Goal: Find specific page/section: Find specific page/section

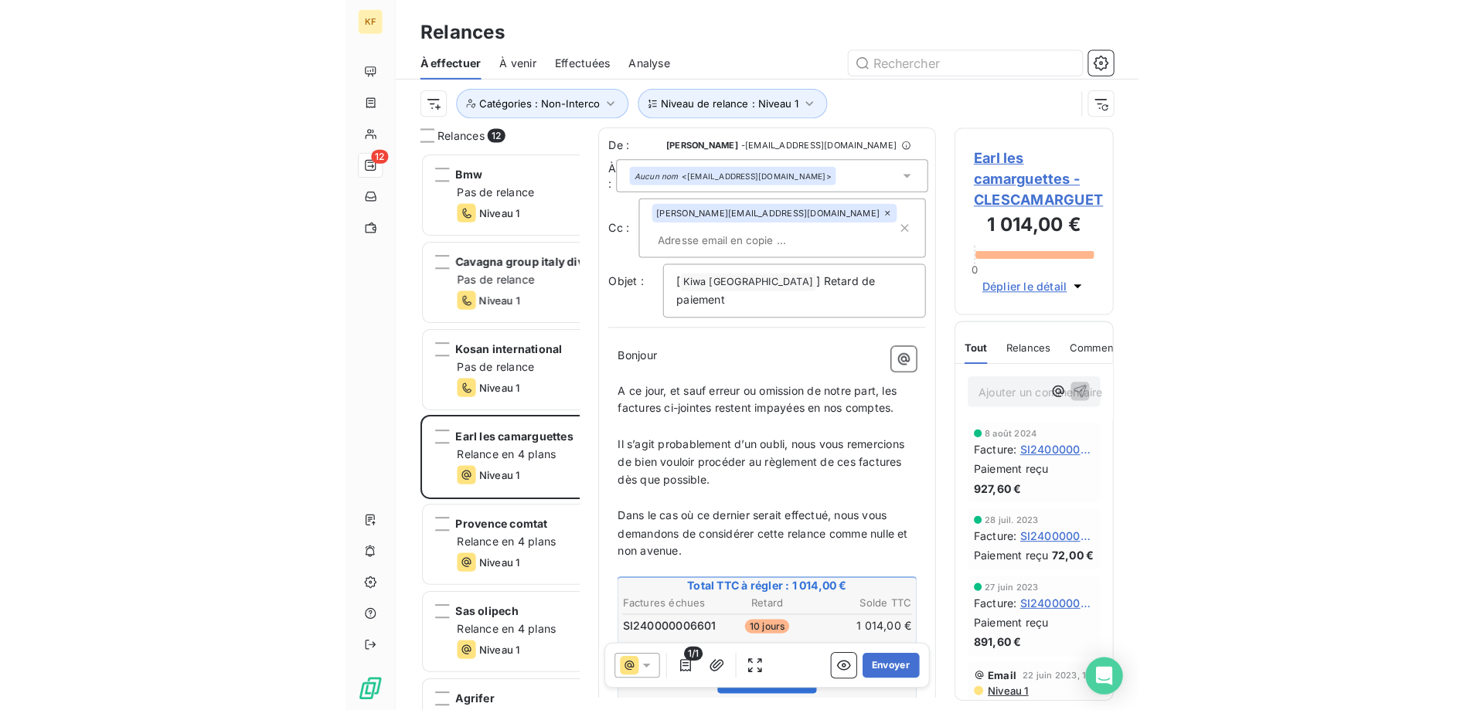
scroll to position [547, 321]
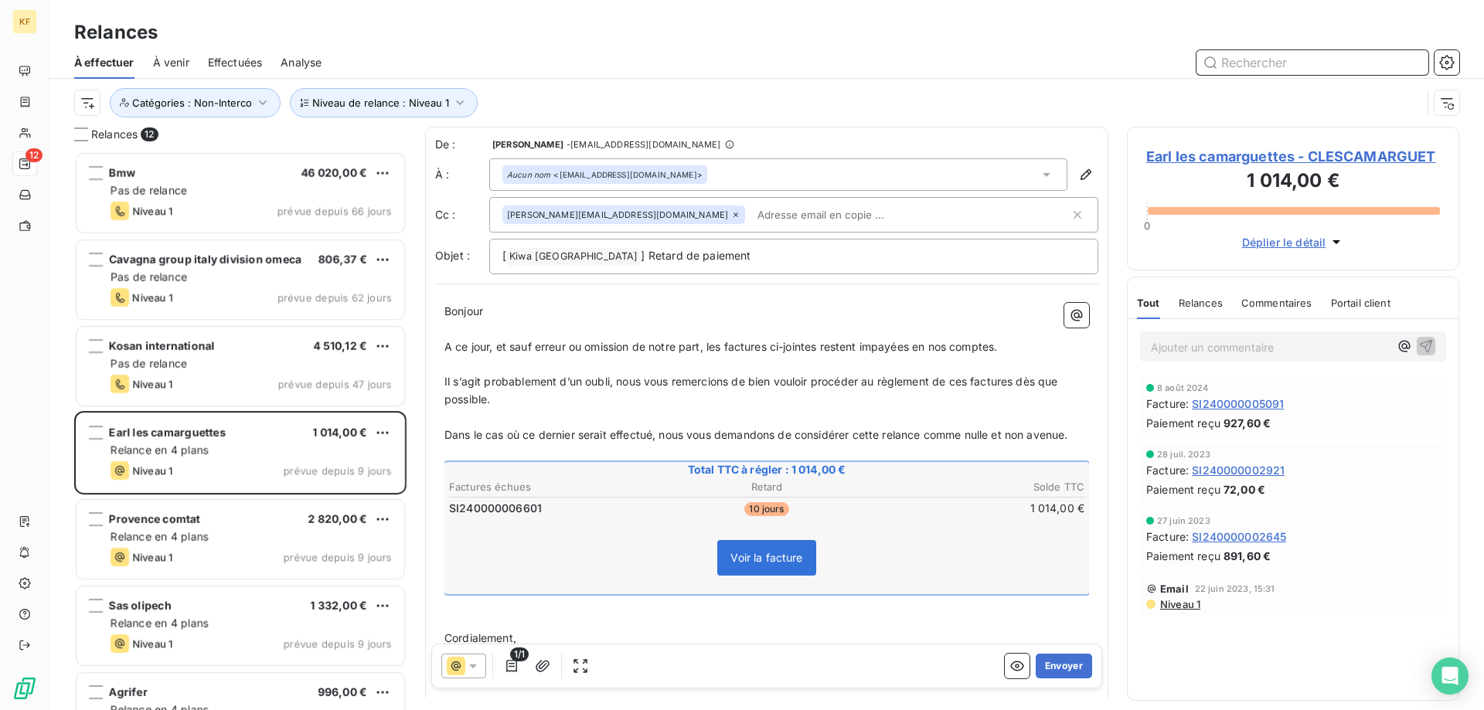
click at [1325, 59] on input "text" at bounding box center [1312, 62] width 232 height 25
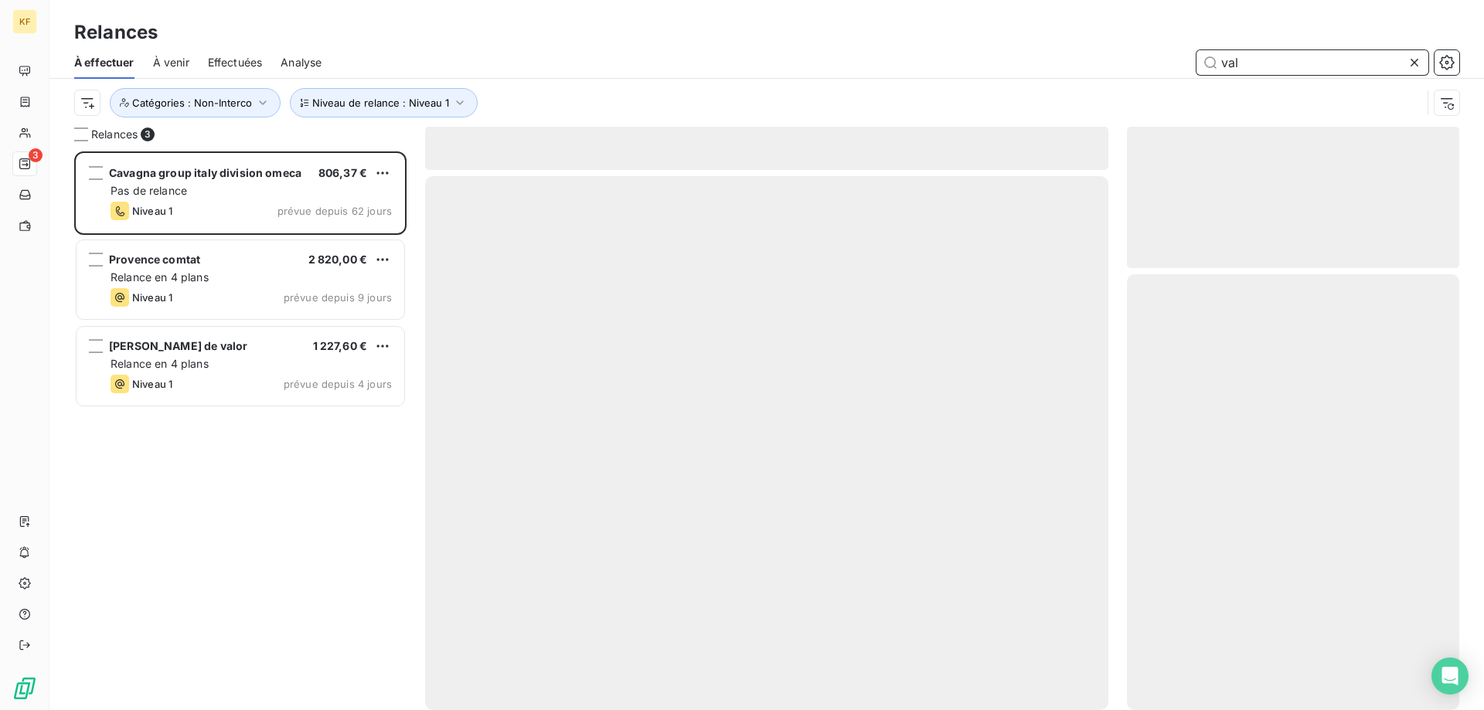
scroll to position [547, 321]
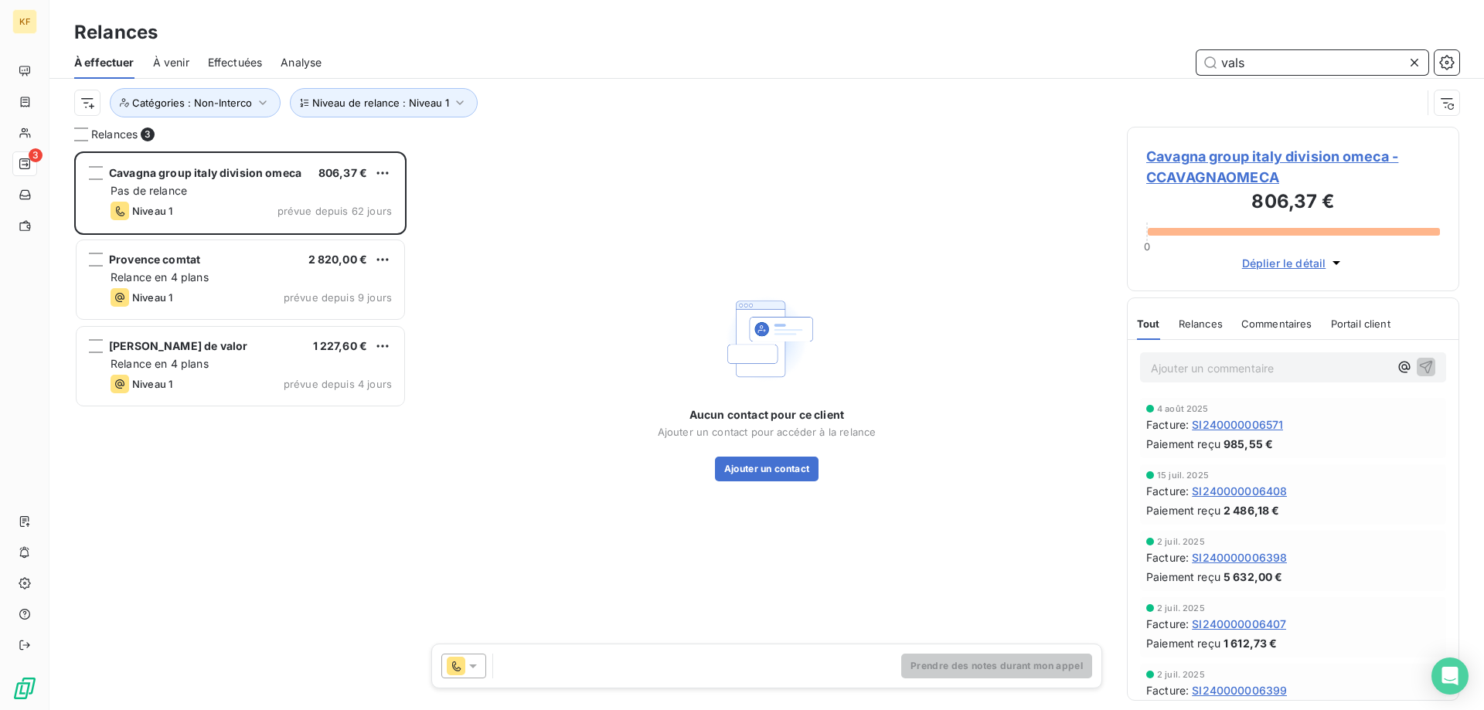
type input "valso"
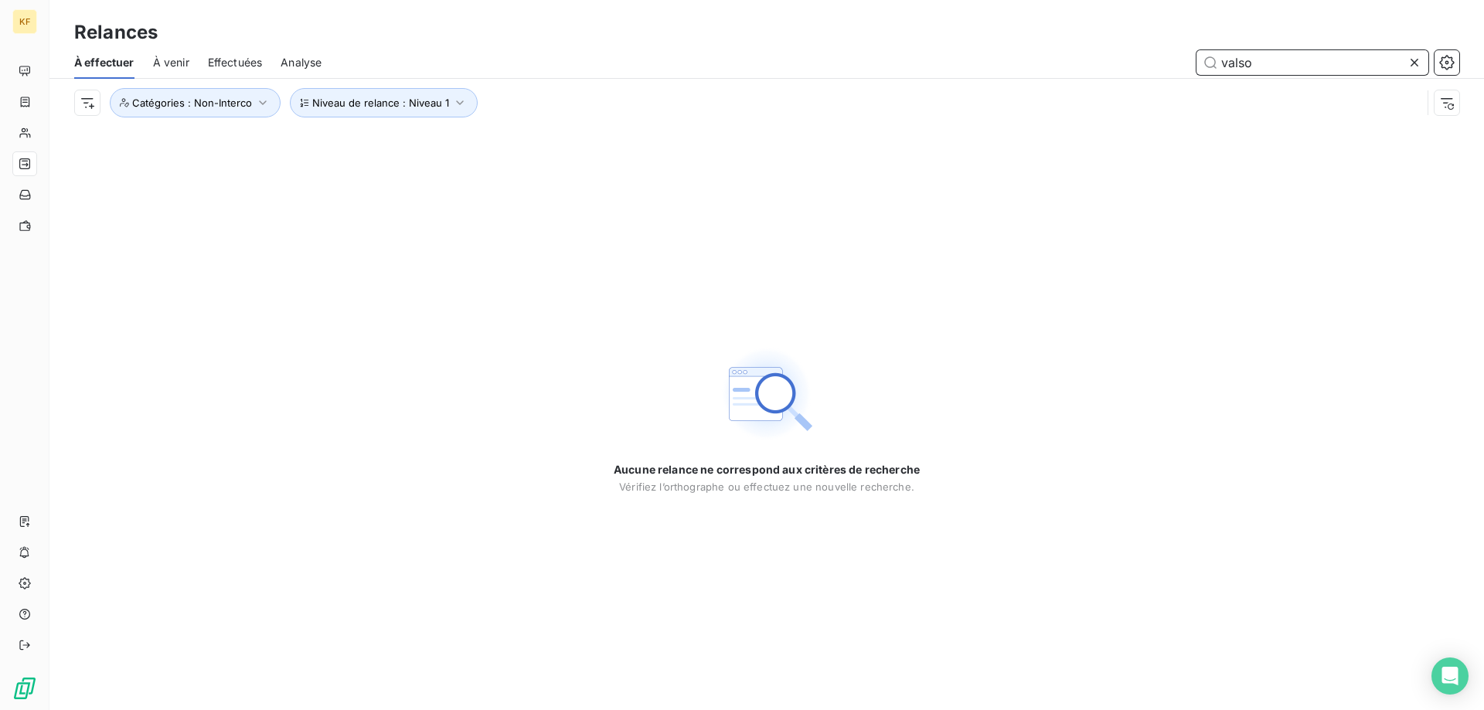
click at [177, 63] on span "À venir" at bounding box center [171, 62] width 36 height 15
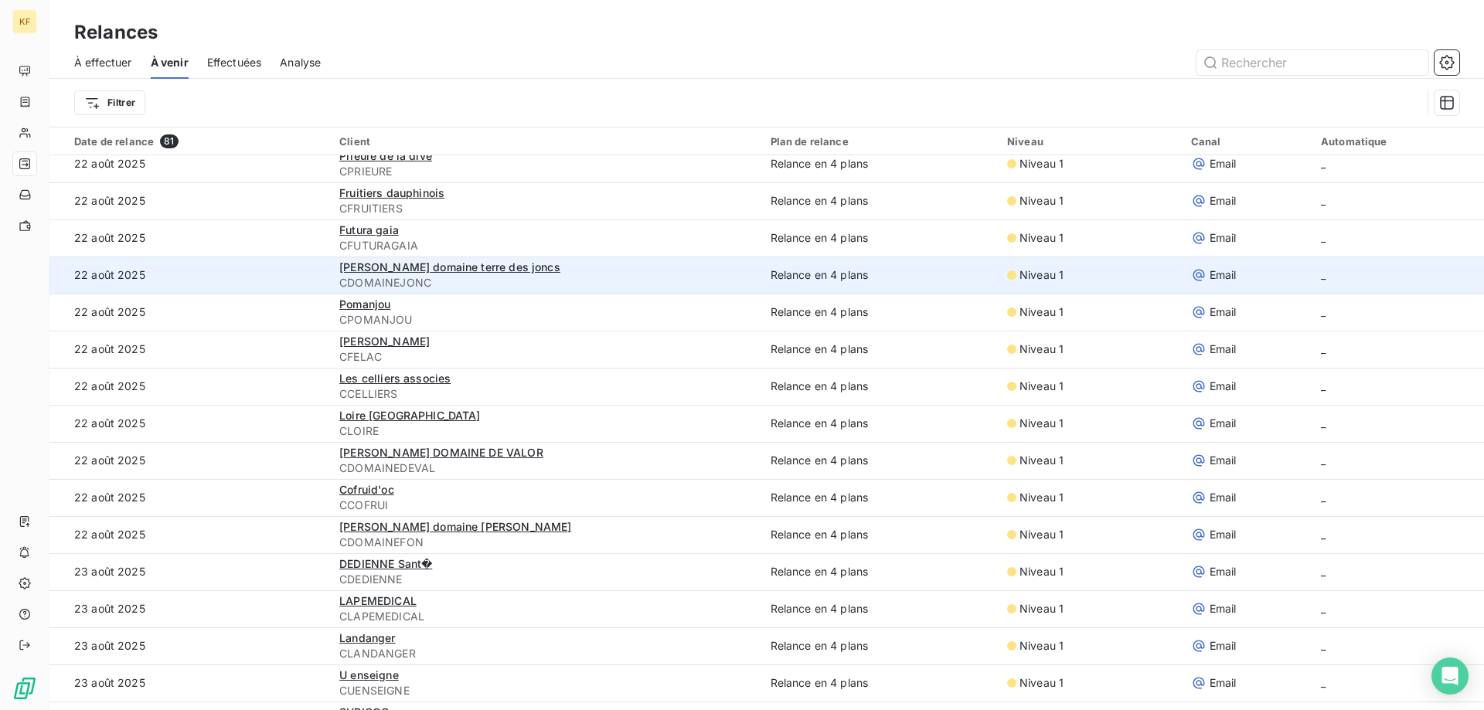
scroll to position [1159, 0]
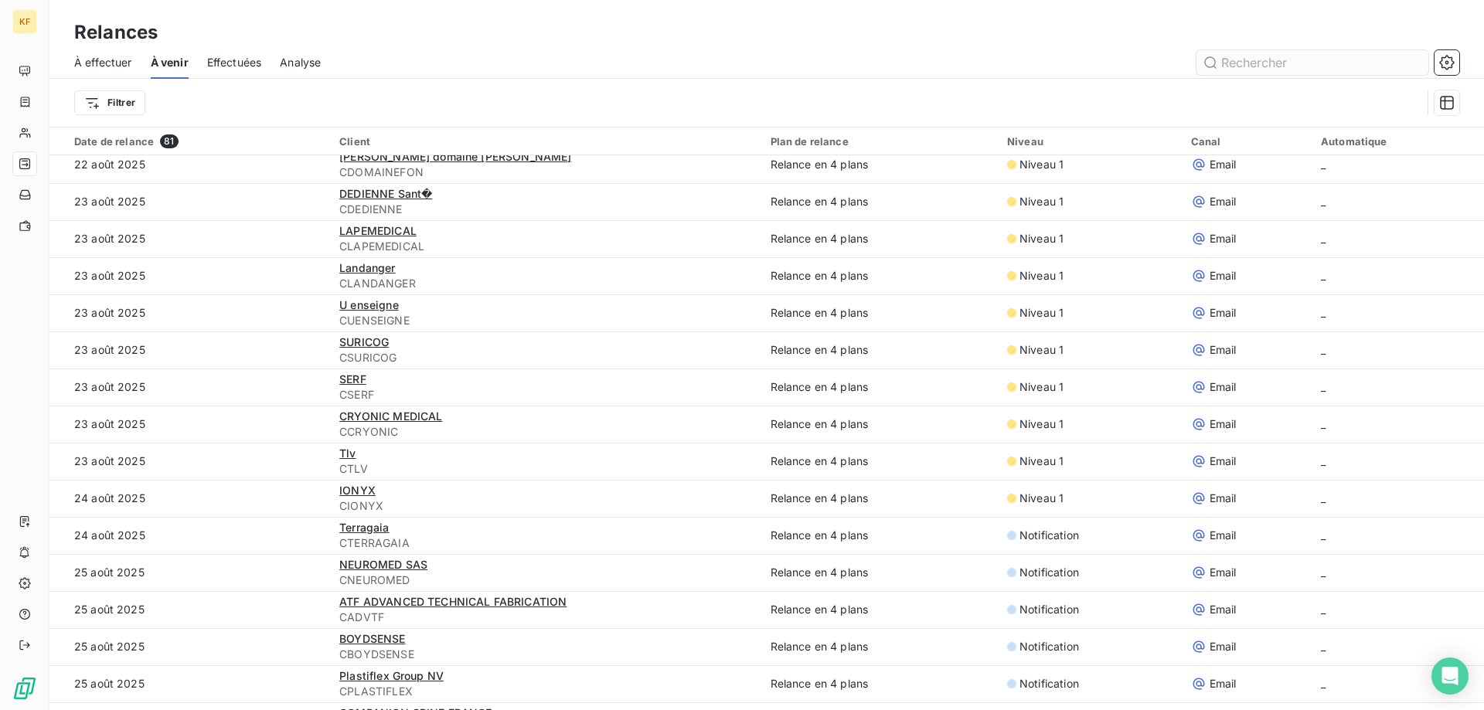
click at [1345, 66] on input "text" at bounding box center [1312, 62] width 232 height 25
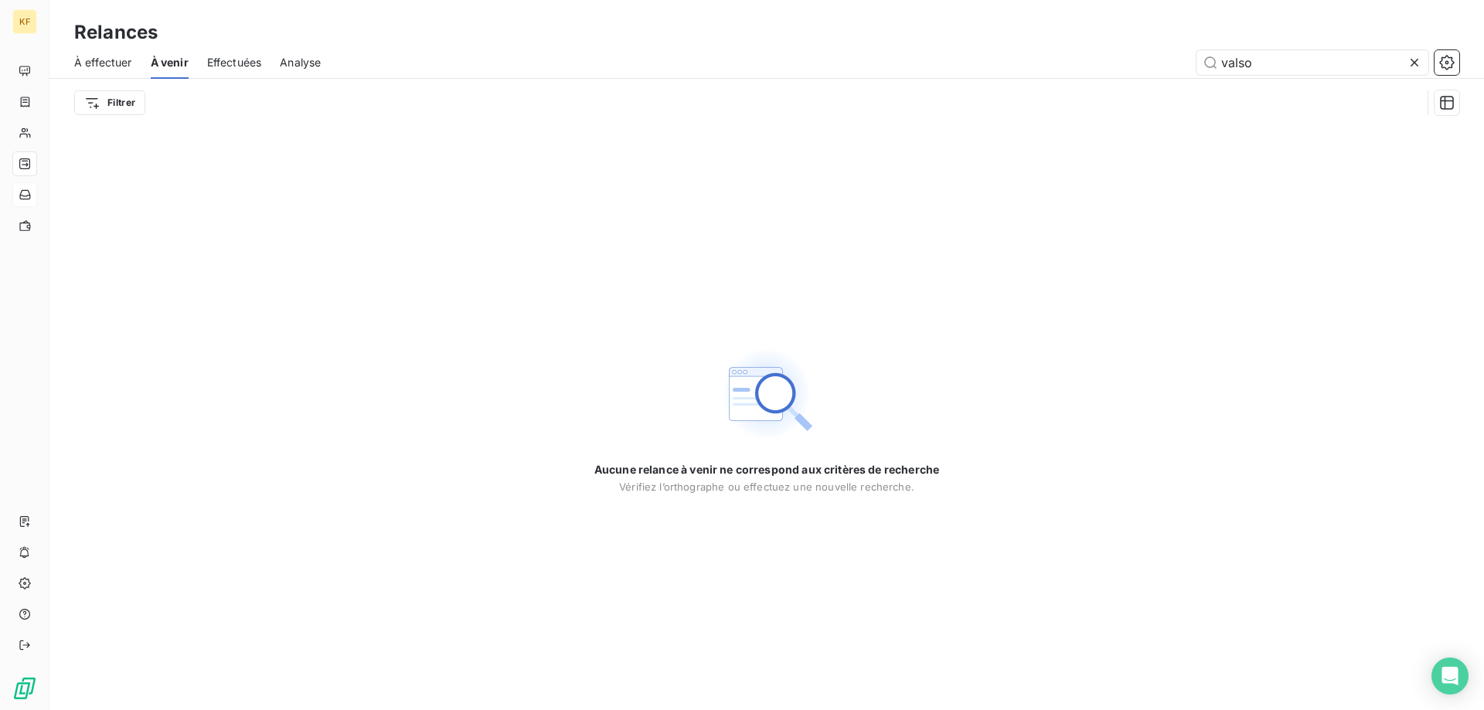
type input "valso"
